Goal: Task Accomplishment & Management: Manage account settings

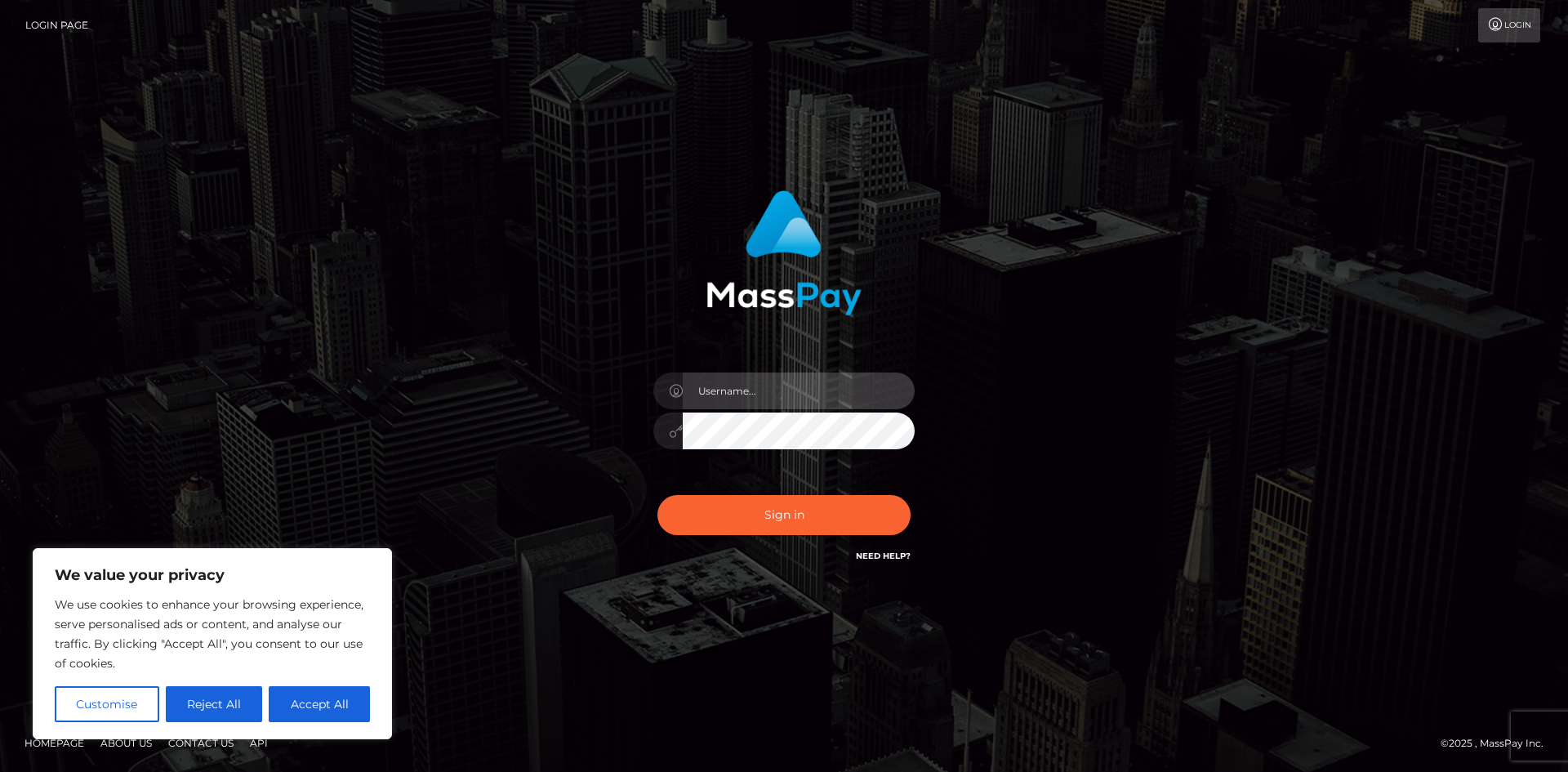
click at [812, 397] on input "text" at bounding box center [798, 390] width 232 height 36
type input "obscurashows@gmail.com"
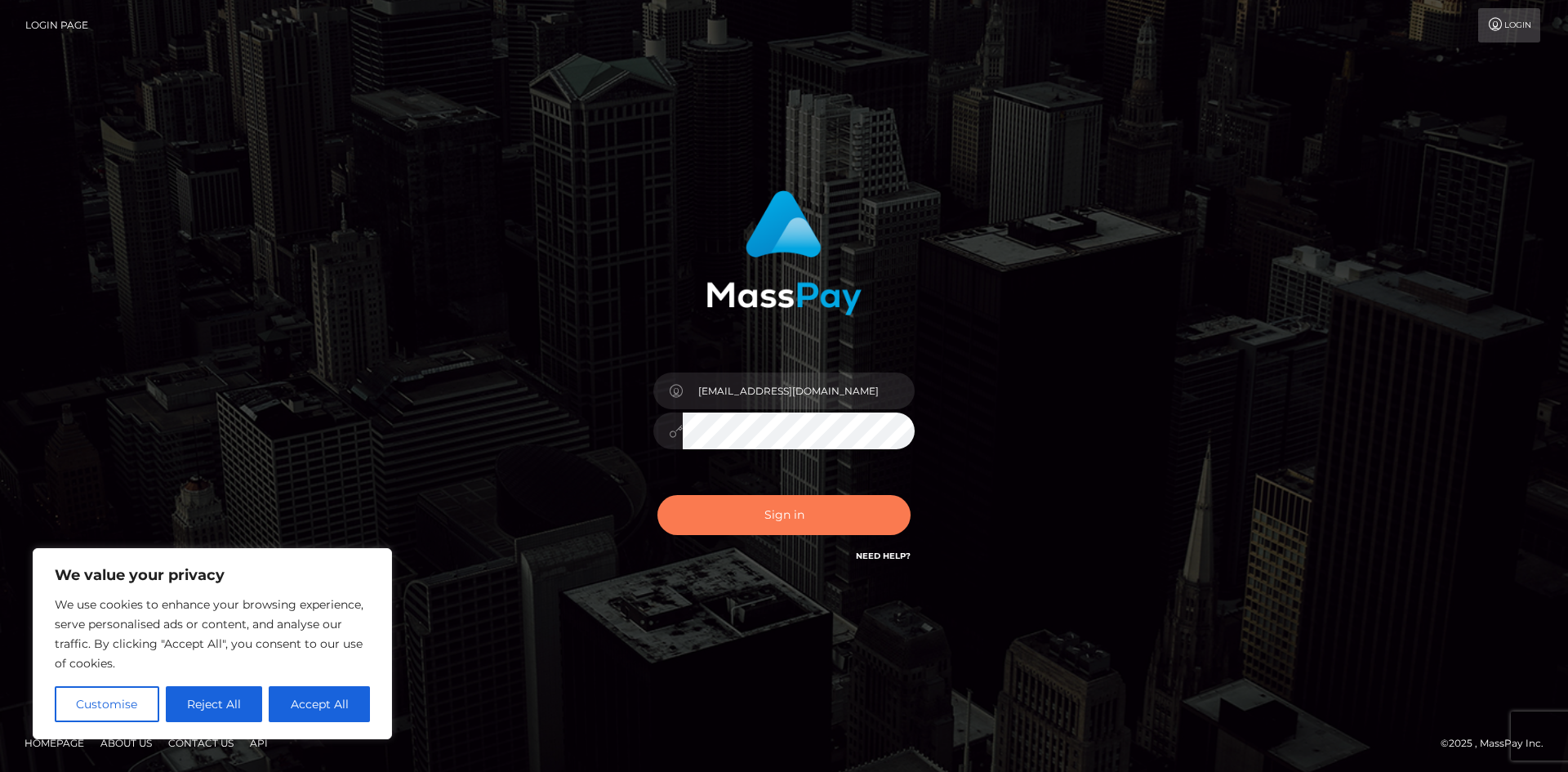
click at [817, 513] on button "Sign in" at bounding box center [784, 514] width 253 height 40
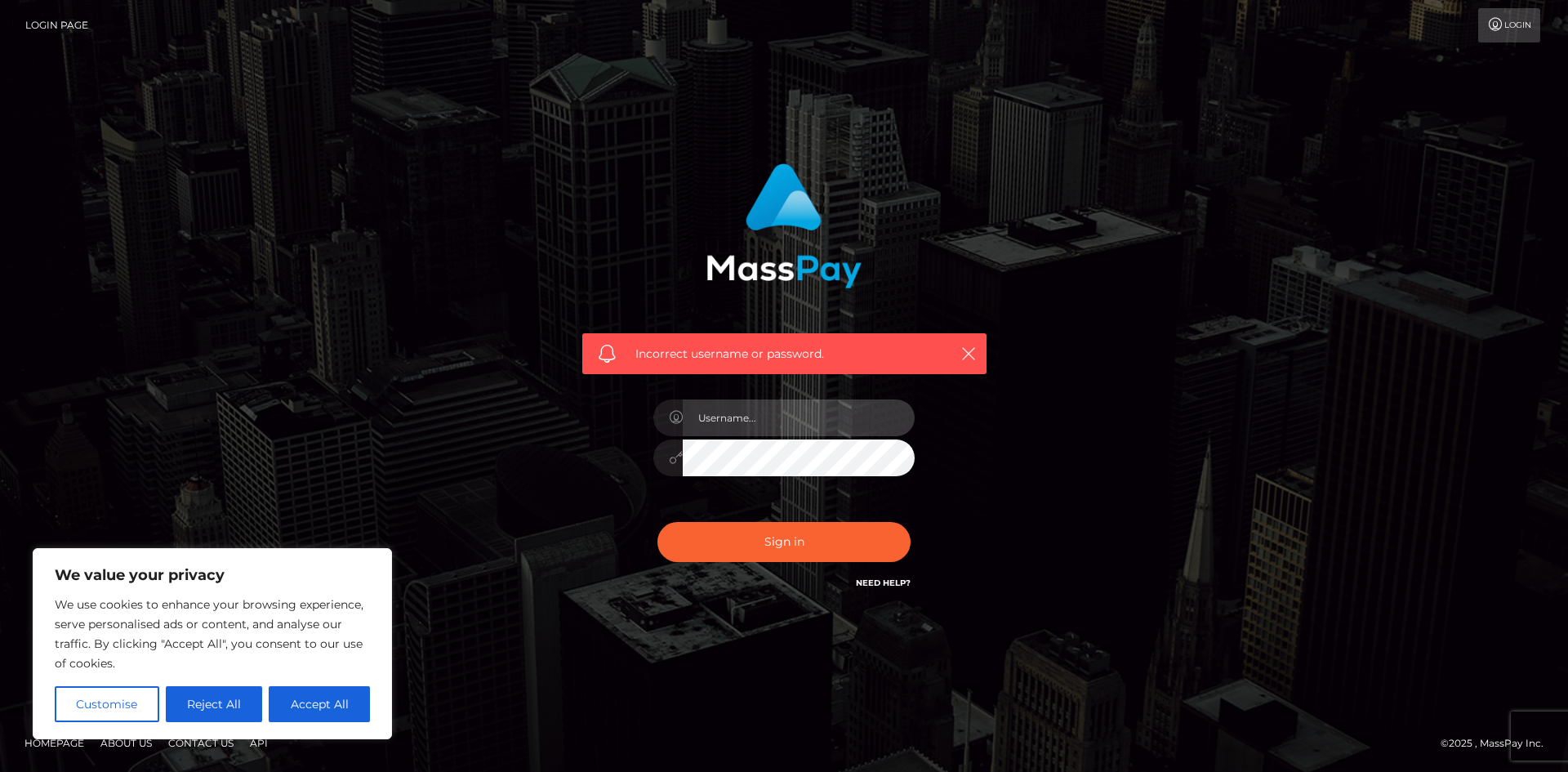
click at [734, 411] on input "text" at bounding box center [798, 417] width 232 height 36
type input "[EMAIL_ADDRESS][DOMAIN_NAME]"
click at [844, 549] on button "Sign in" at bounding box center [784, 542] width 253 height 40
click at [809, 425] on input "text" at bounding box center [798, 417] width 232 height 36
click at [886, 580] on link "Need Help?" at bounding box center [883, 582] width 55 height 11
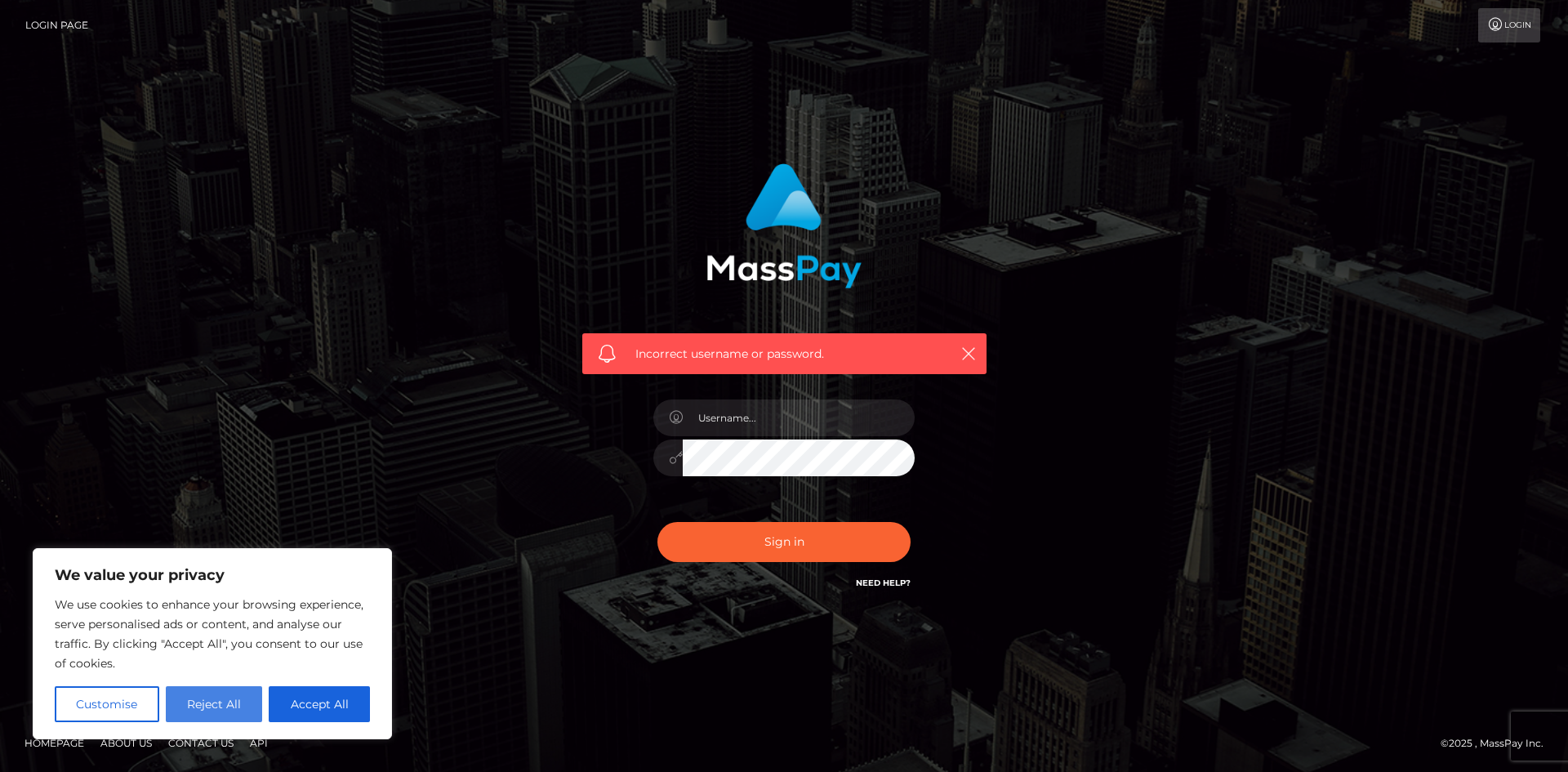
click at [196, 710] on button "Reject All" at bounding box center [214, 704] width 97 height 36
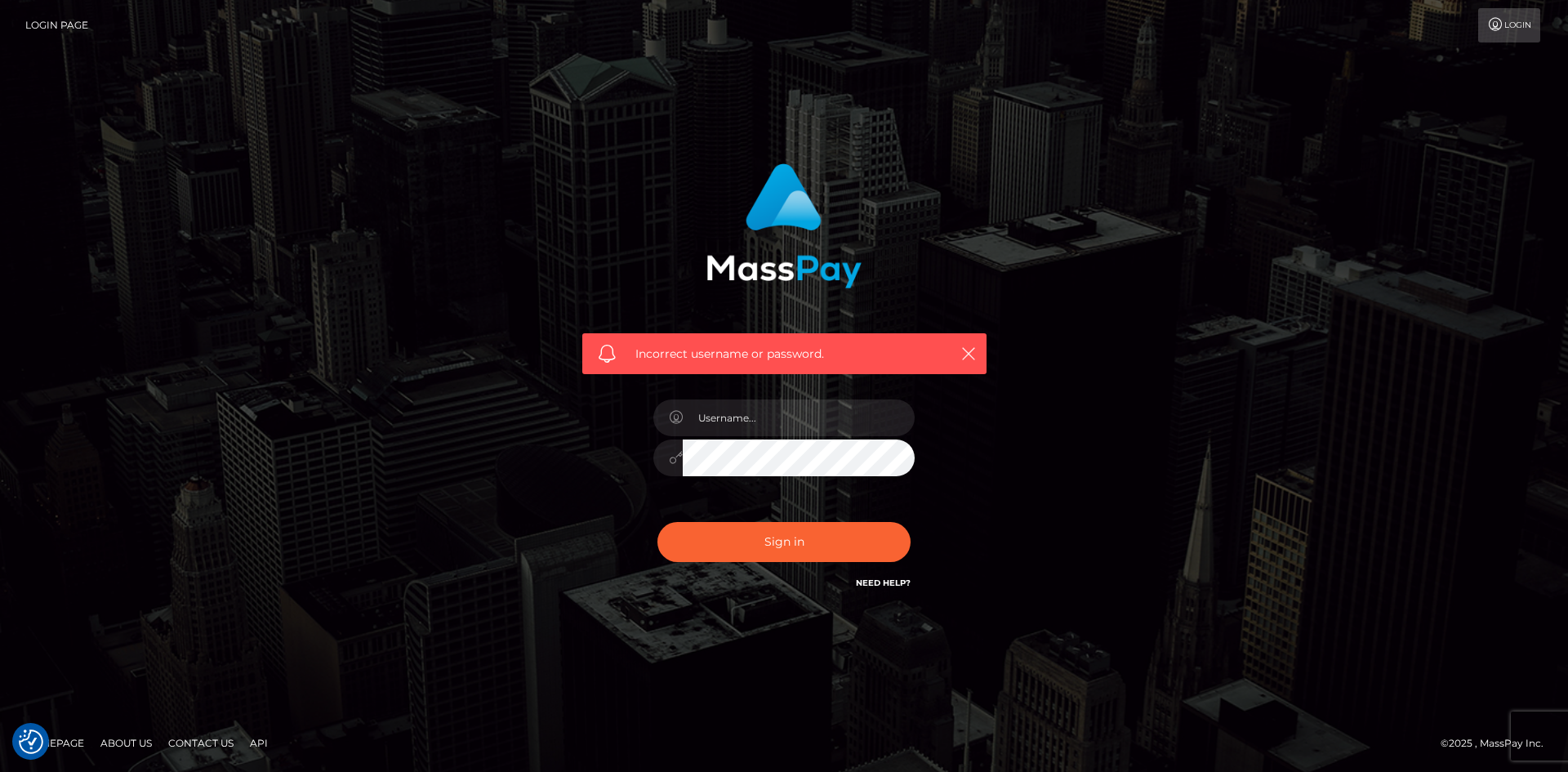
click at [1506, 17] on link "Login" at bounding box center [1508, 25] width 62 height 34
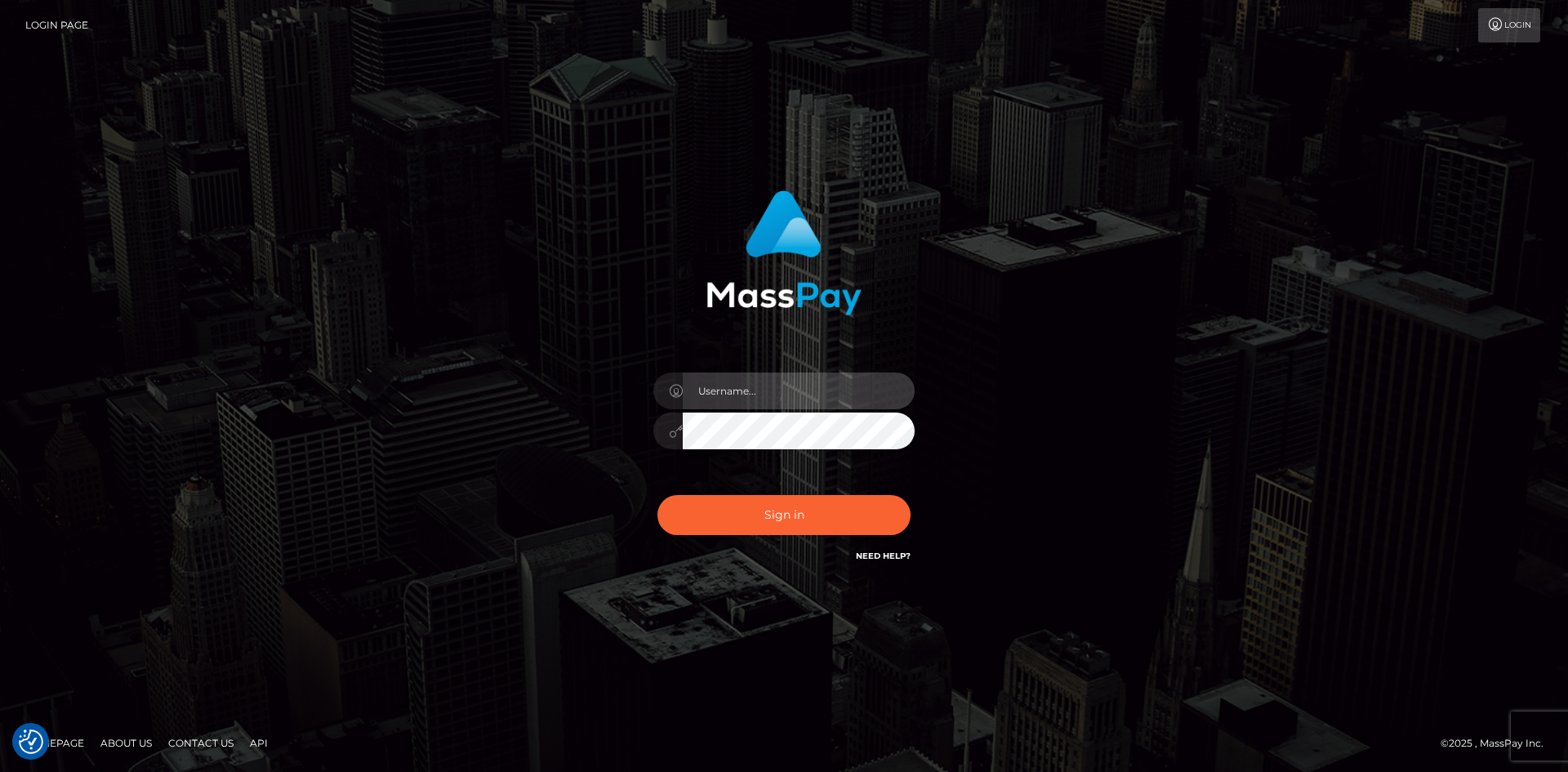
click at [723, 389] on input "text" at bounding box center [798, 390] width 232 height 36
type input "obscurashows@gmail.com"
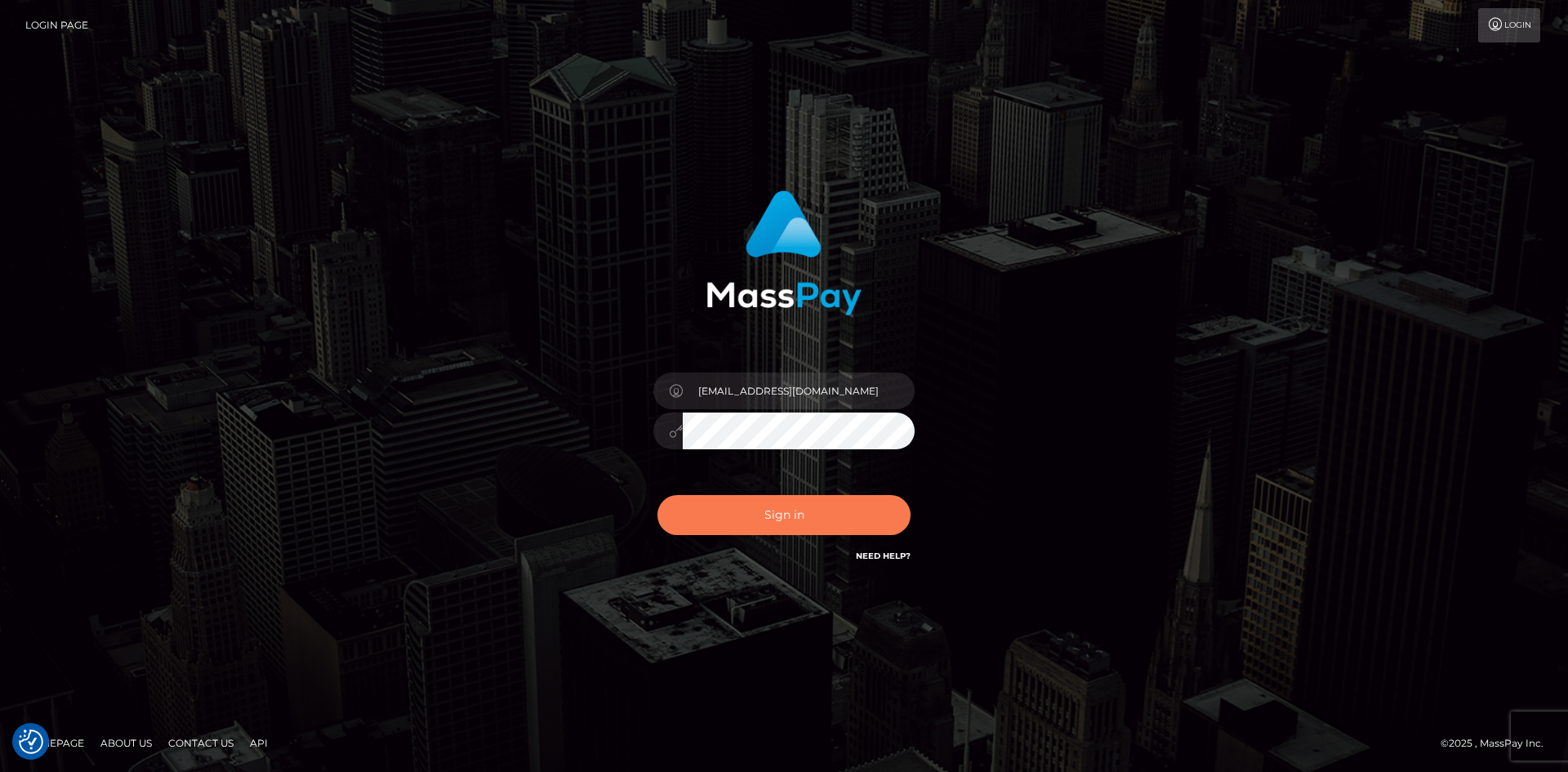
click at [789, 510] on button "Sign in" at bounding box center [784, 514] width 253 height 40
